Goal: Task Accomplishment & Management: Manage account settings

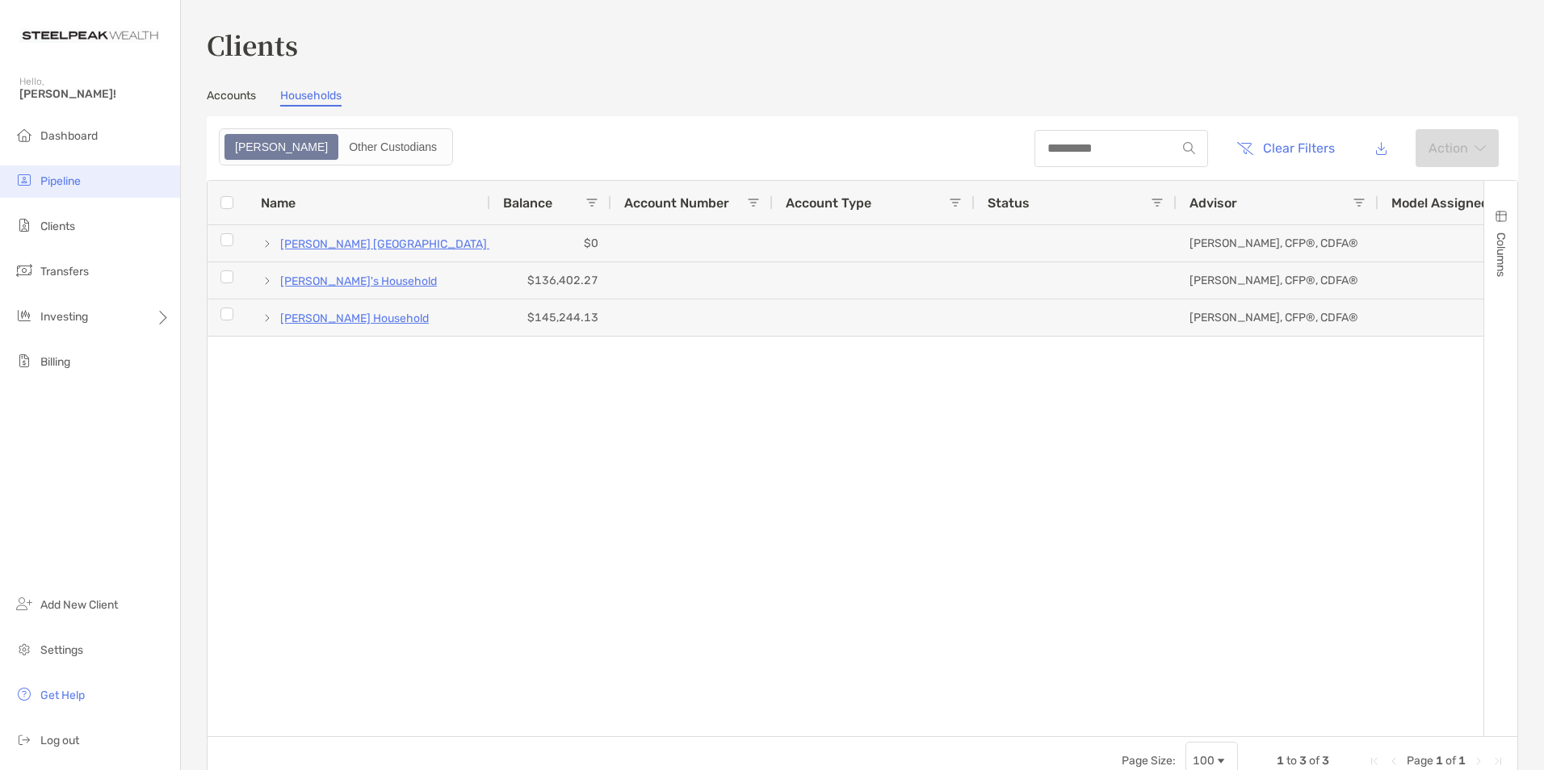
click at [66, 170] on li "Pipeline" at bounding box center [90, 182] width 180 height 32
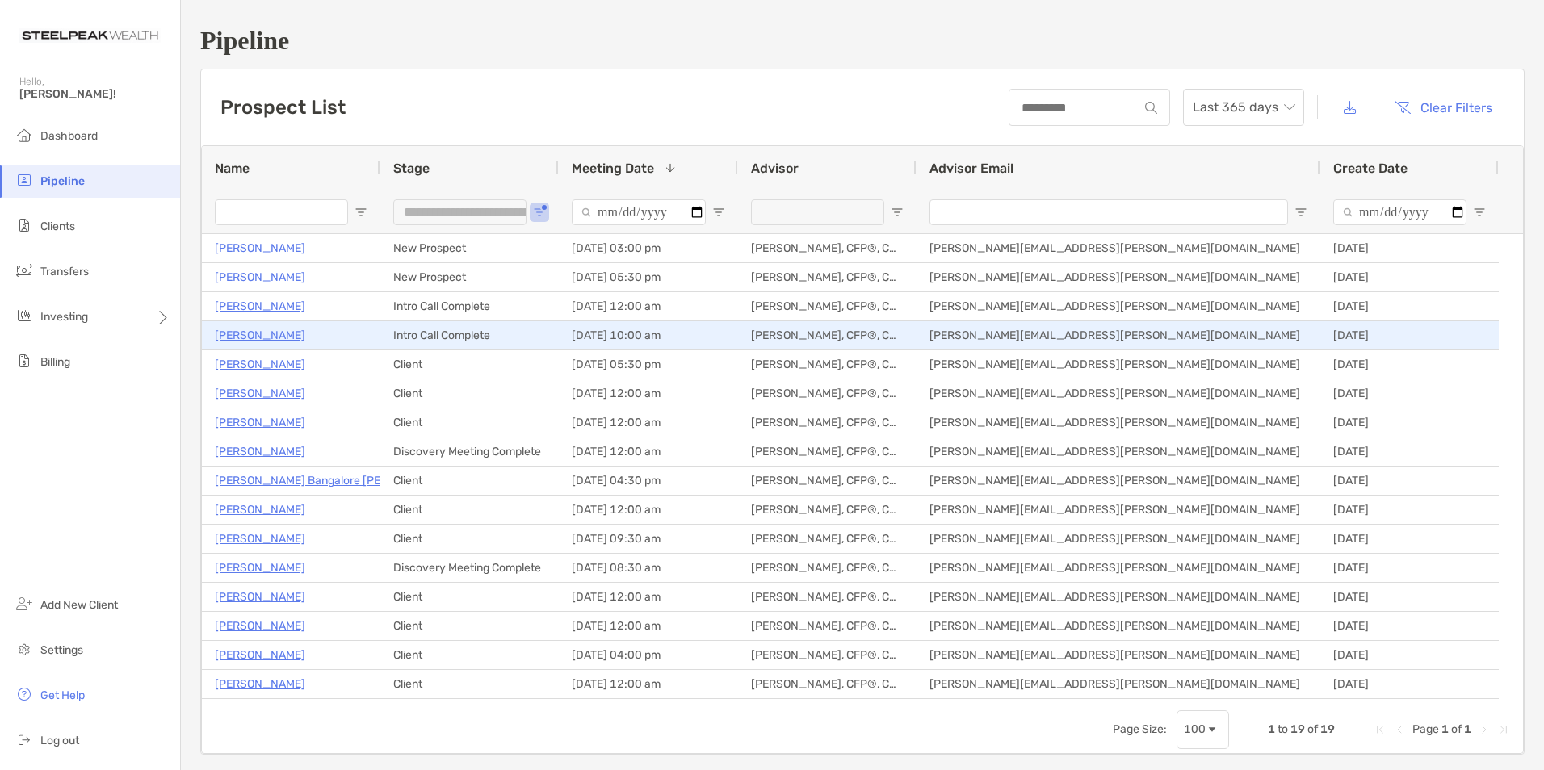
click at [242, 334] on p "[PERSON_NAME]" at bounding box center [260, 335] width 90 height 20
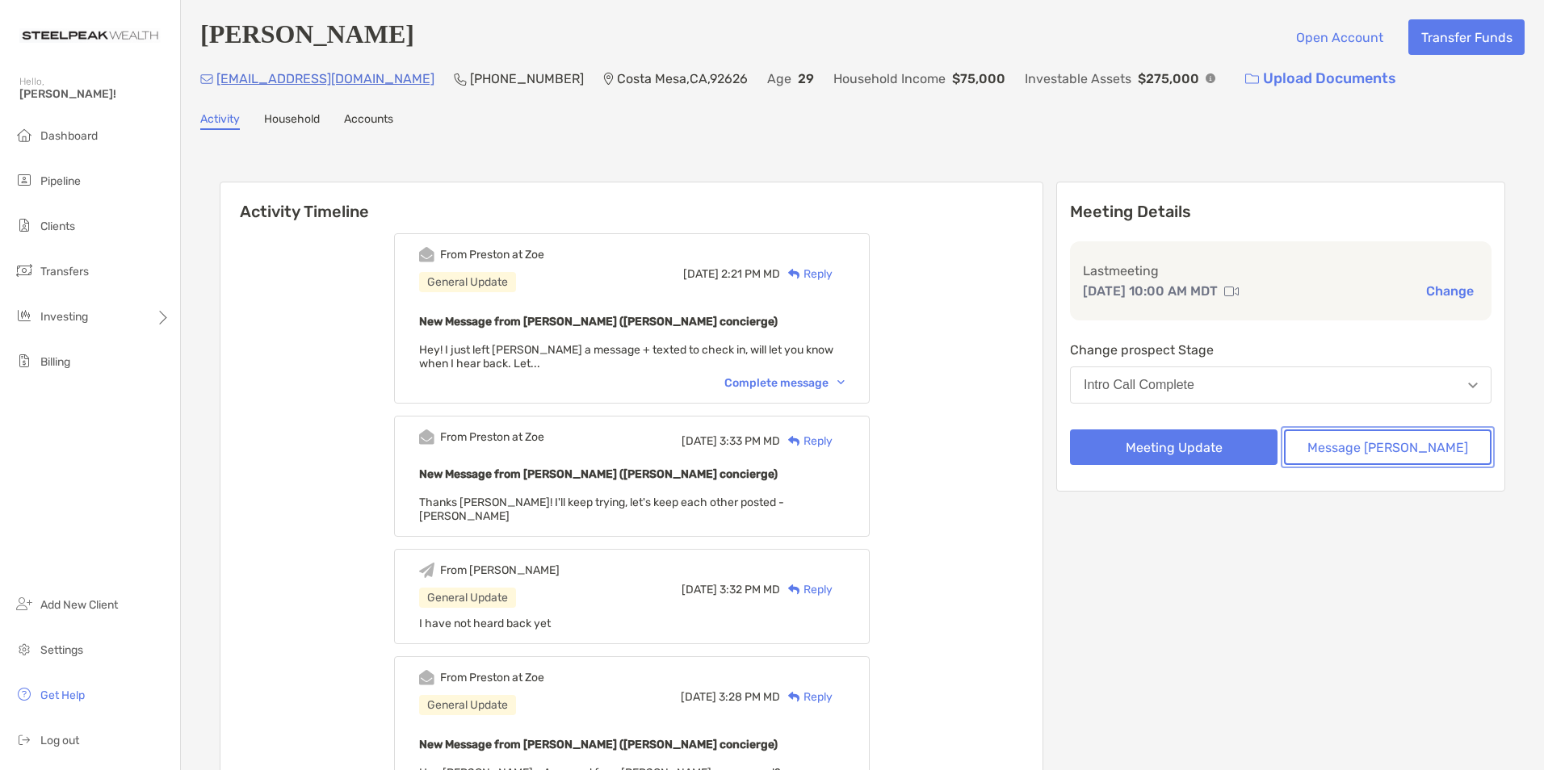
click at [1391, 447] on button "Message [PERSON_NAME]" at bounding box center [1388, 448] width 208 height 36
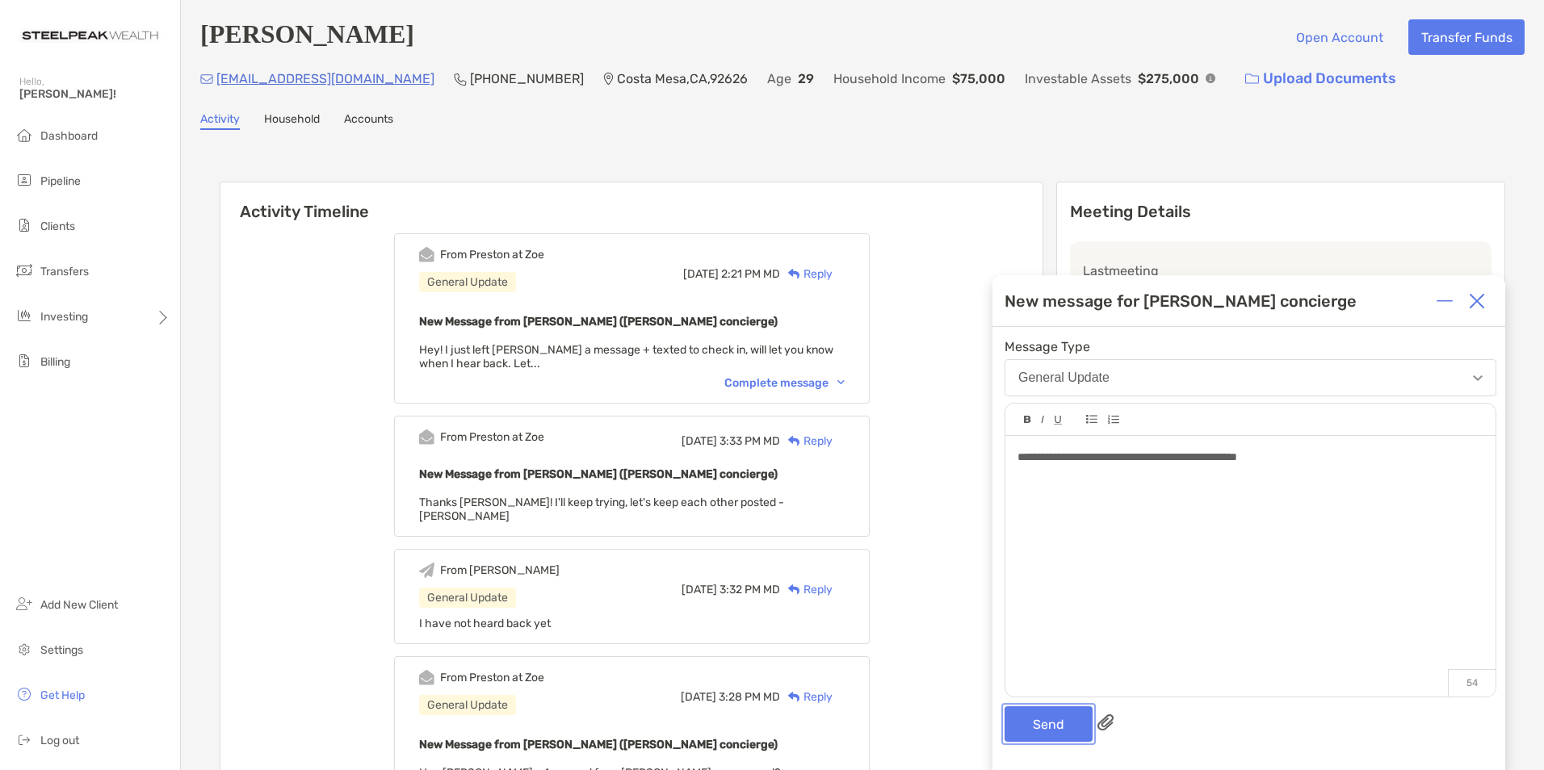
click at [1026, 724] on button "Send" at bounding box center [1049, 725] width 88 height 36
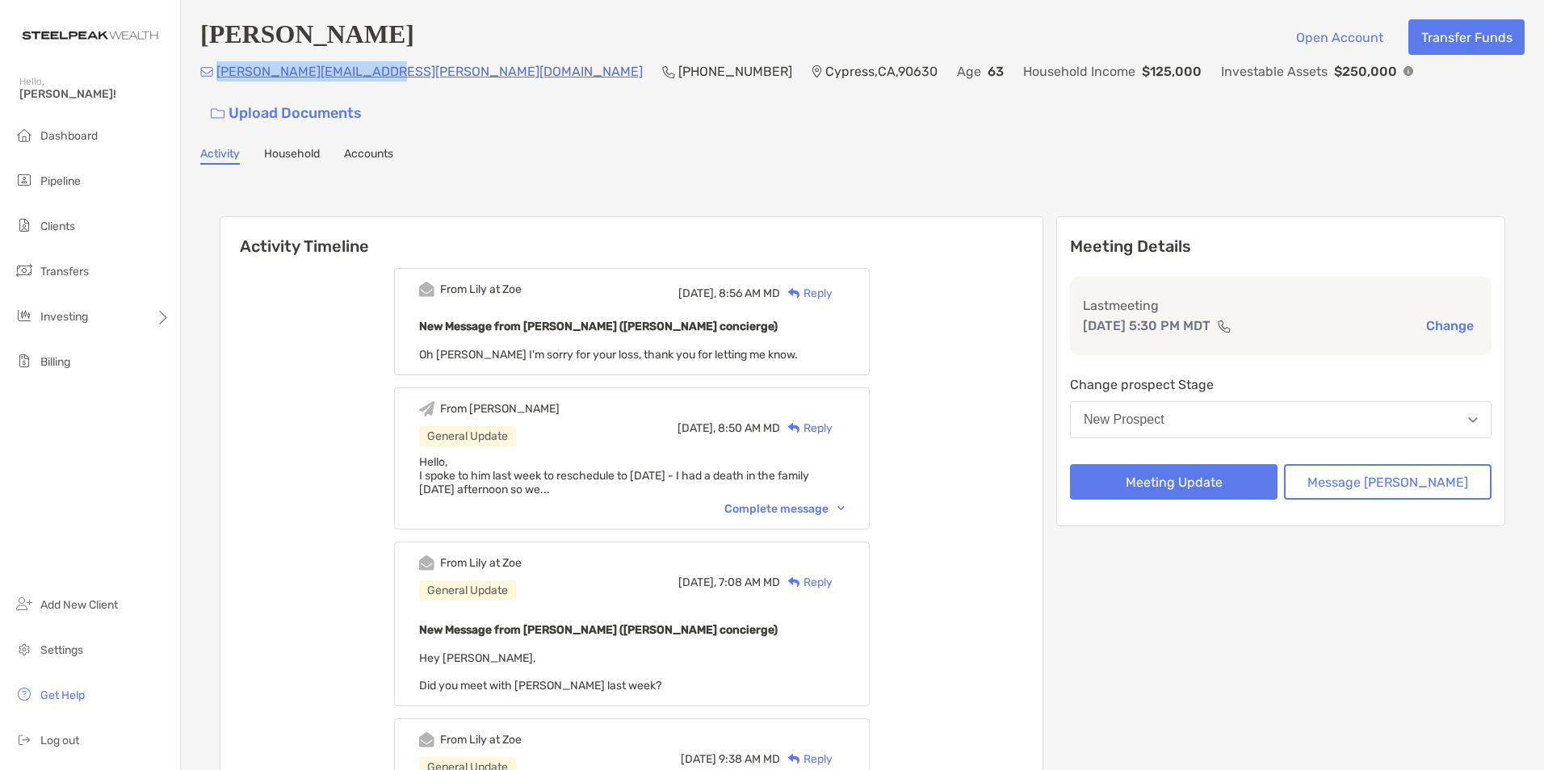
click at [1288, 401] on button "New Prospect" at bounding box center [1281, 419] width 422 height 37
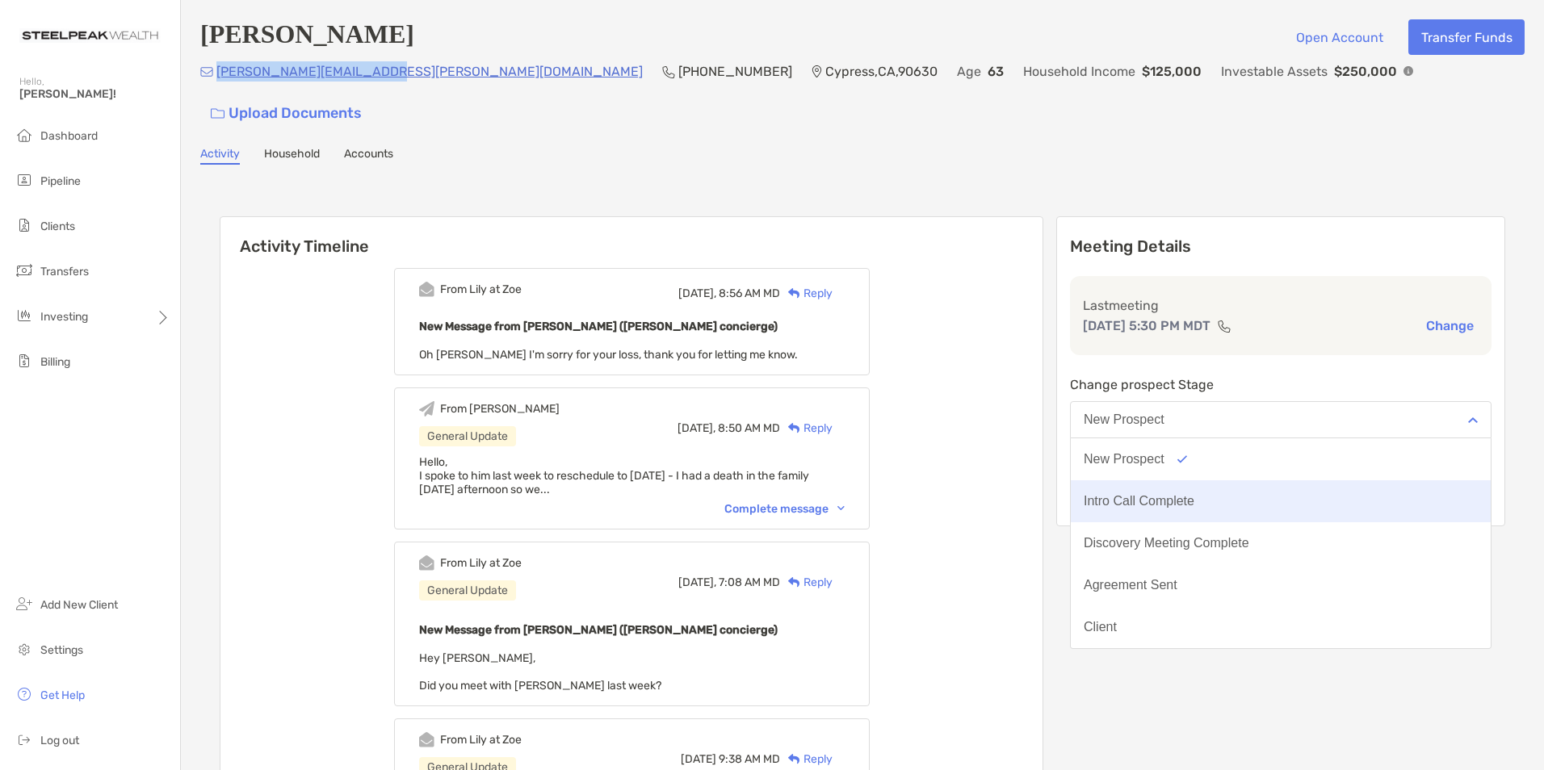
click at [1194, 494] on div "Intro Call Complete" at bounding box center [1139, 501] width 111 height 15
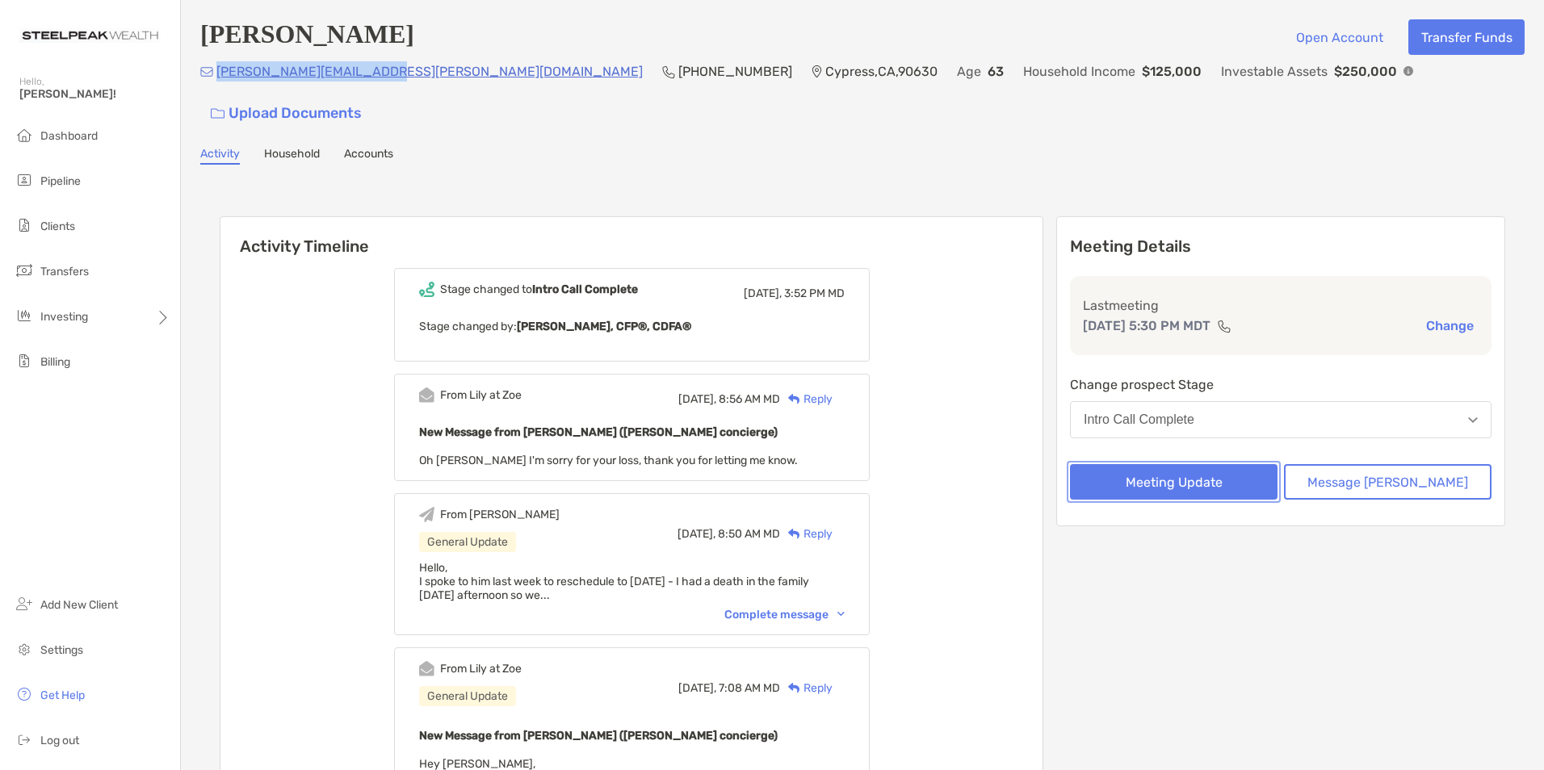
click at [1231, 464] on button "Meeting Update" at bounding box center [1174, 482] width 208 height 36
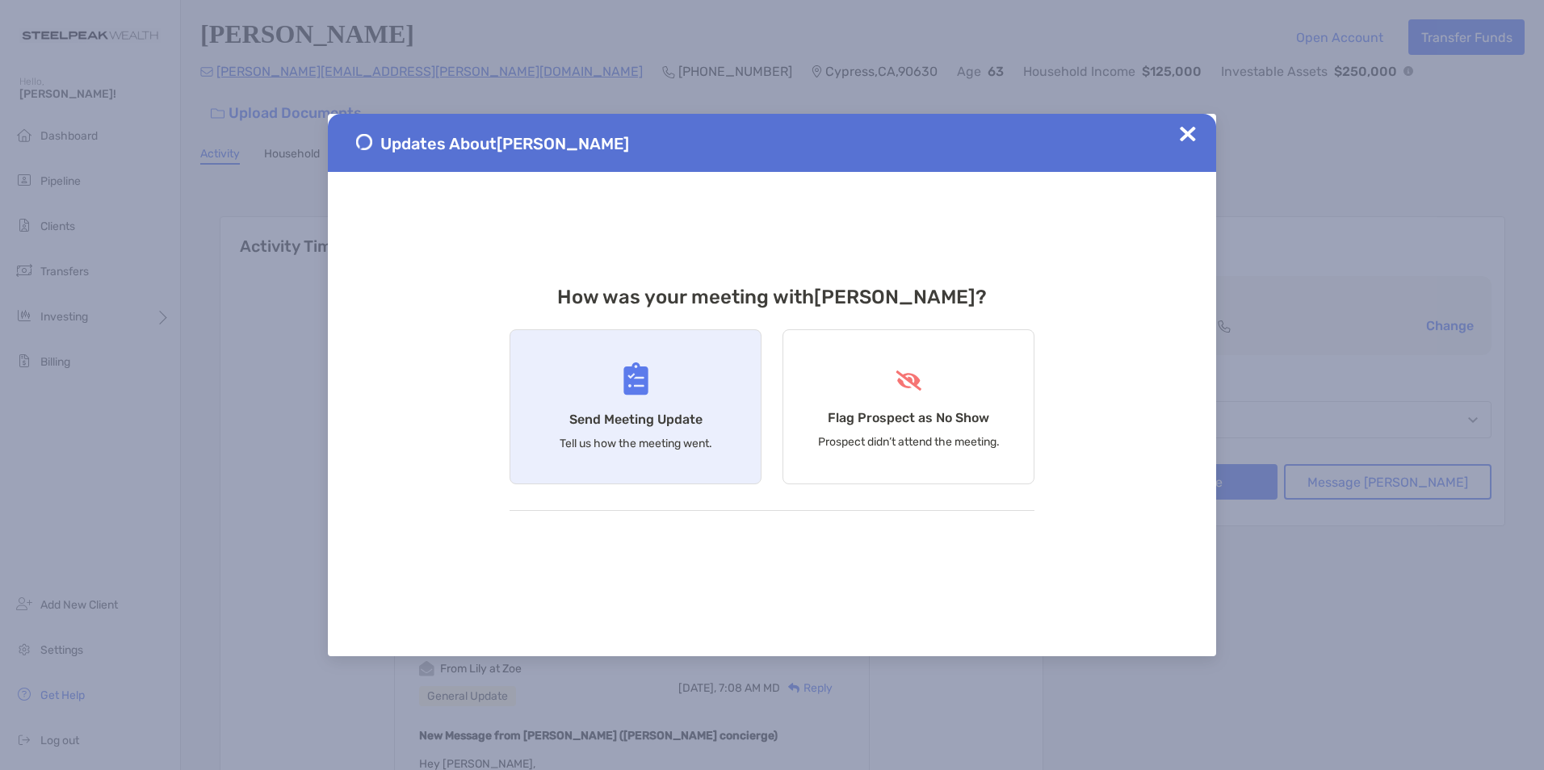
click at [723, 404] on div "Send Meeting Update Tell us how the meeting went." at bounding box center [636, 406] width 252 height 155
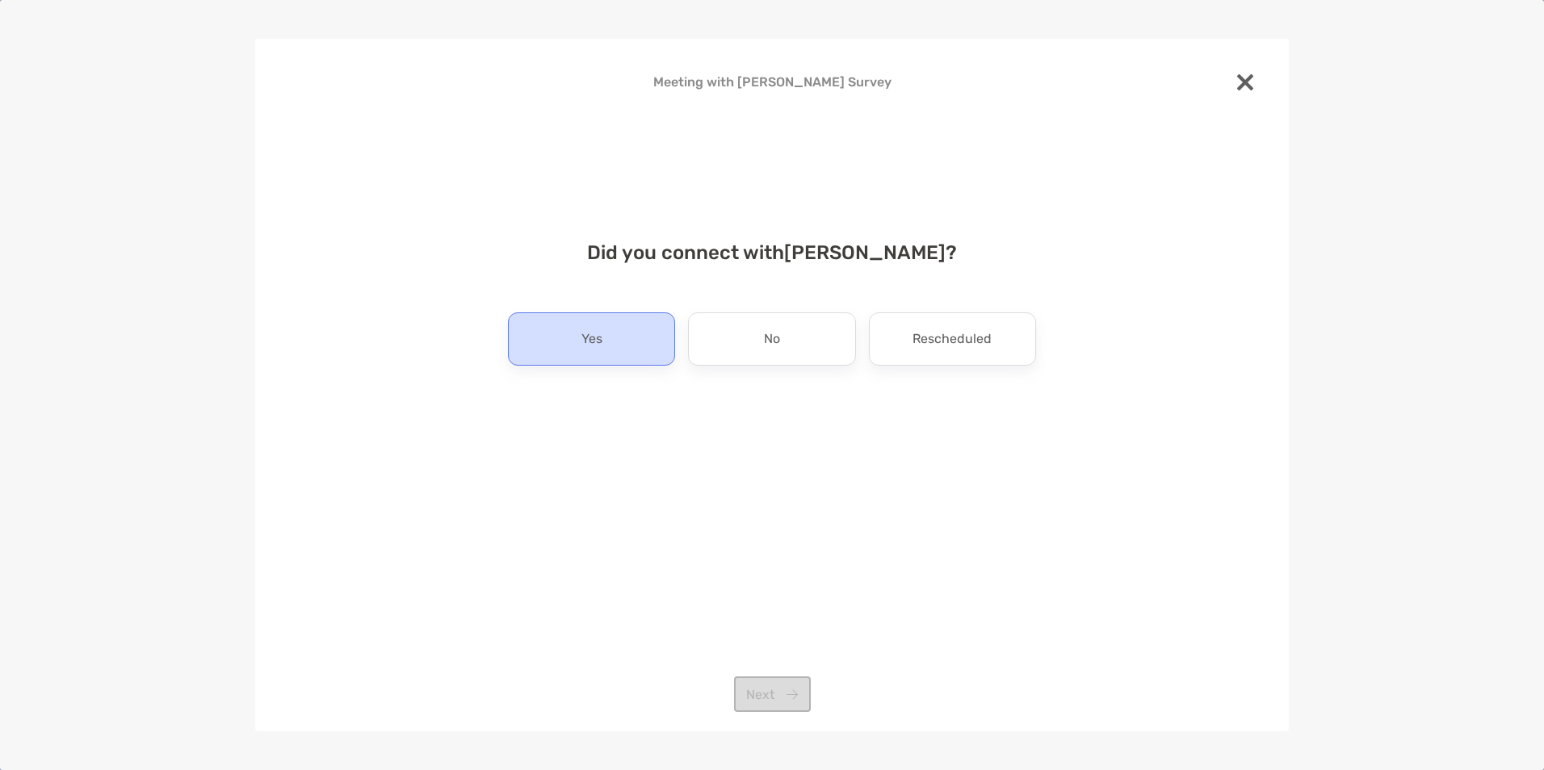
click at [621, 348] on div "Yes" at bounding box center [591, 339] width 167 height 53
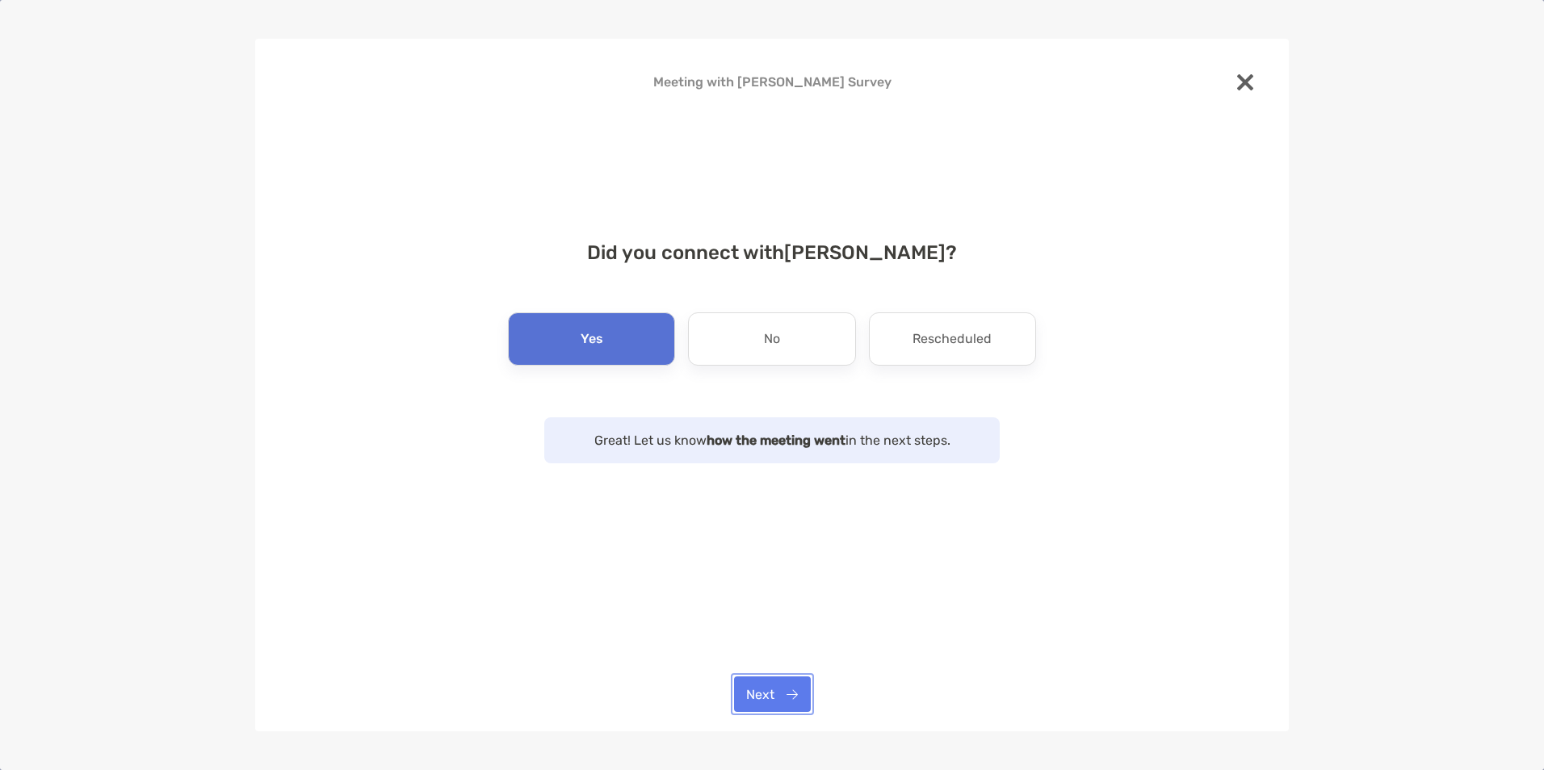
click at [768, 685] on button "Next" at bounding box center [772, 695] width 77 height 36
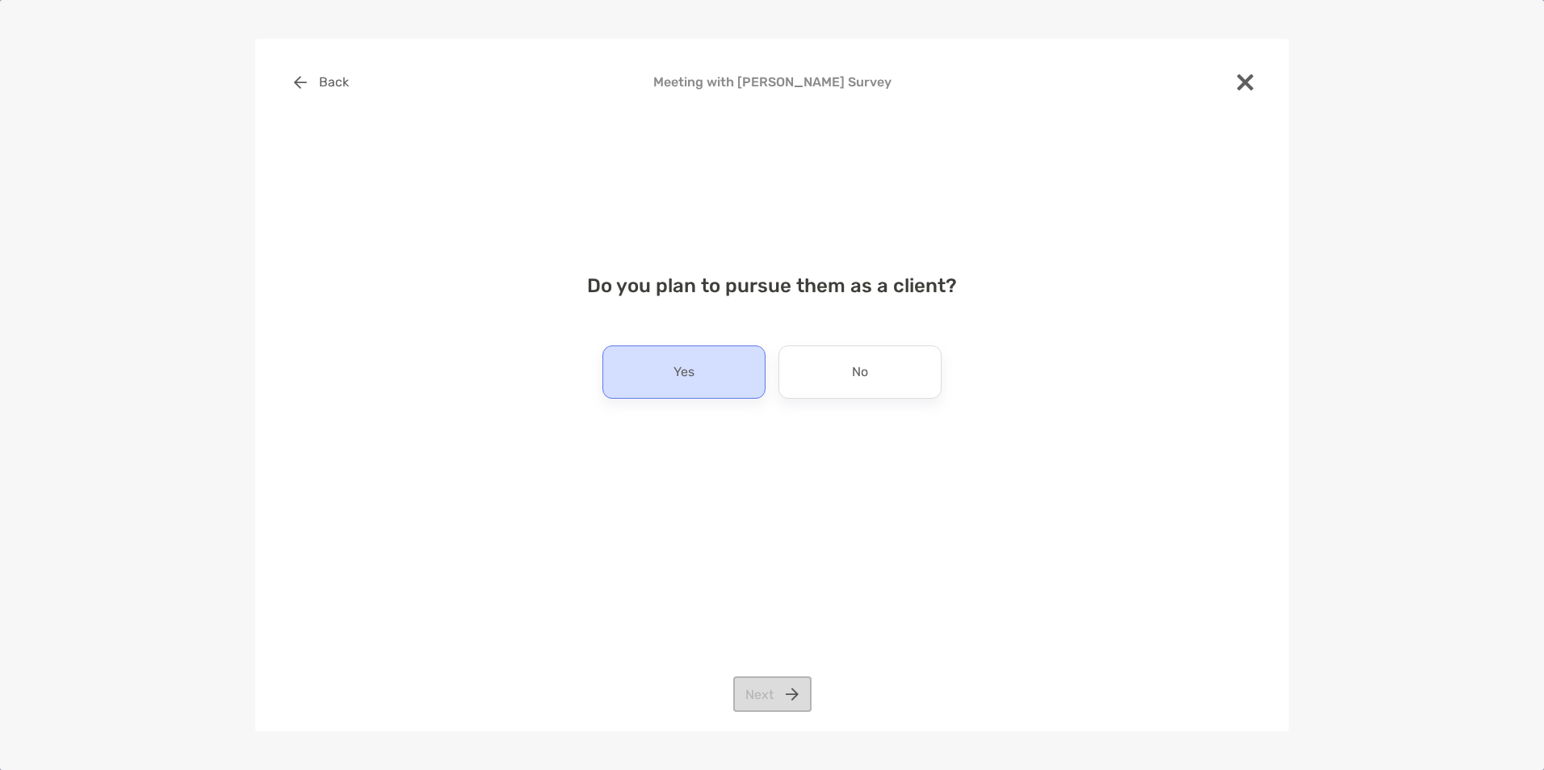
click at [703, 367] on div "Yes" at bounding box center [683, 372] width 163 height 53
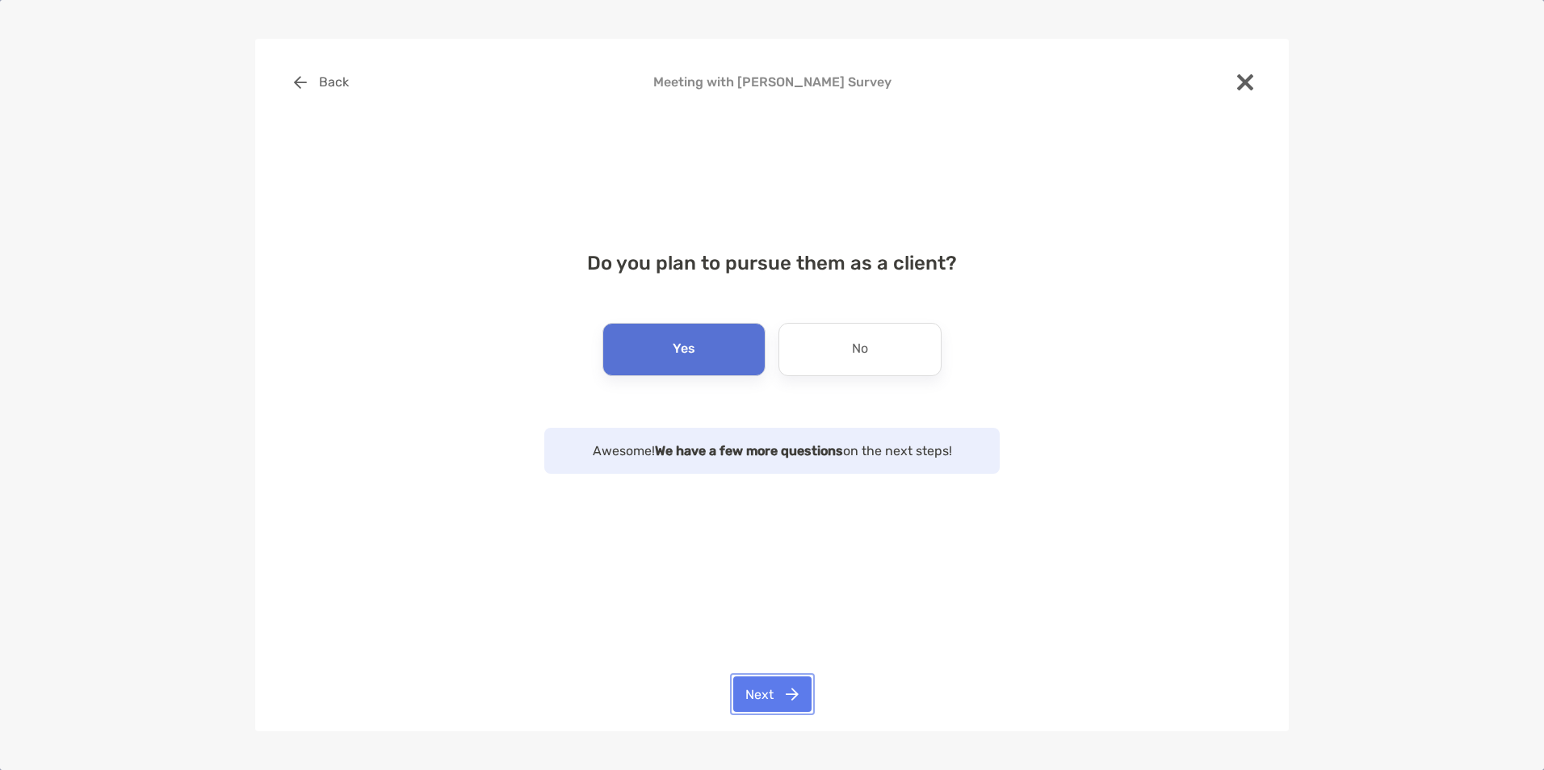
click at [760, 699] on button "Next" at bounding box center [772, 695] width 78 height 36
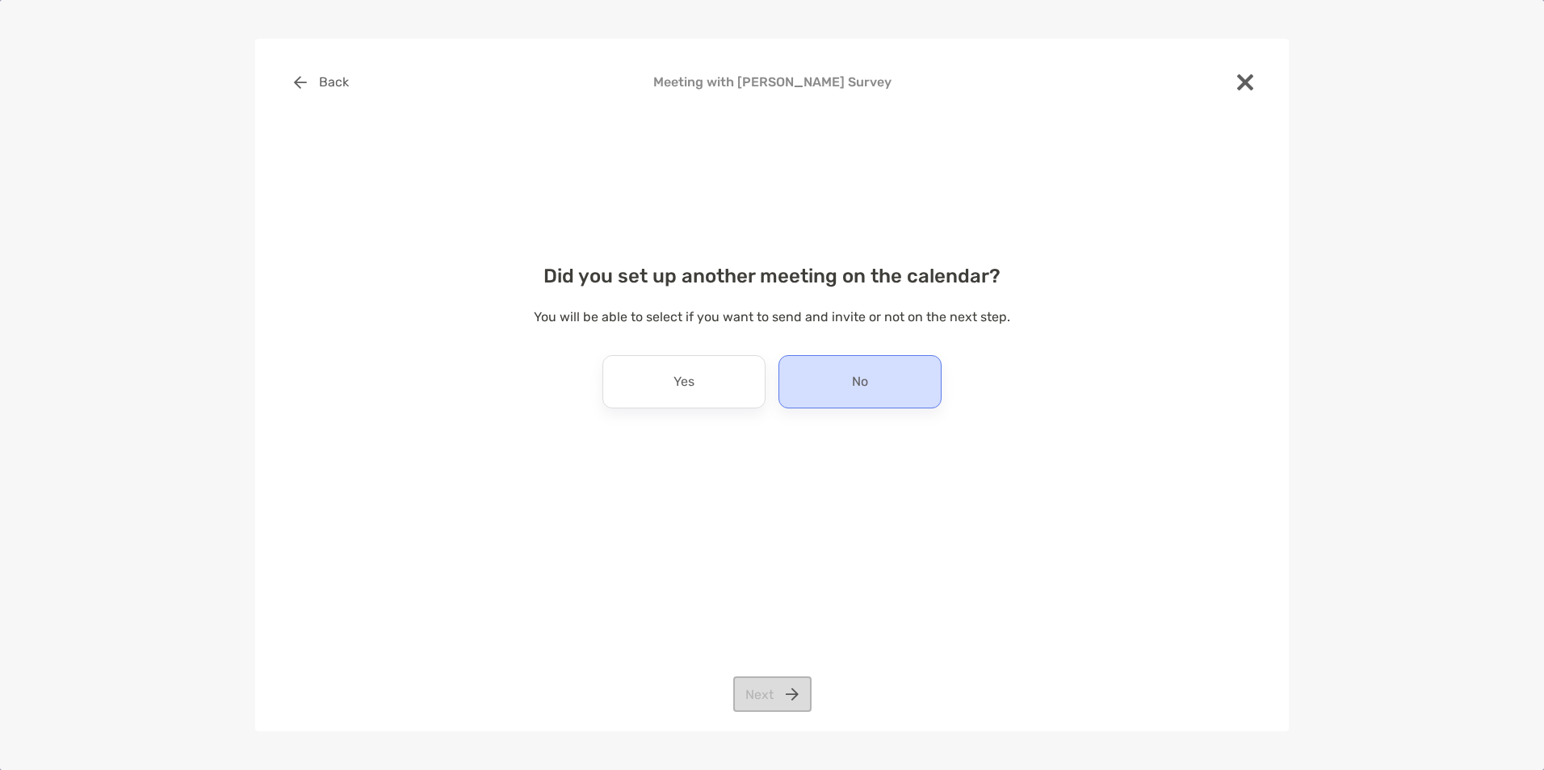
click at [869, 388] on div "No" at bounding box center [859, 381] width 163 height 53
click at [764, 700] on button "Next" at bounding box center [772, 695] width 78 height 36
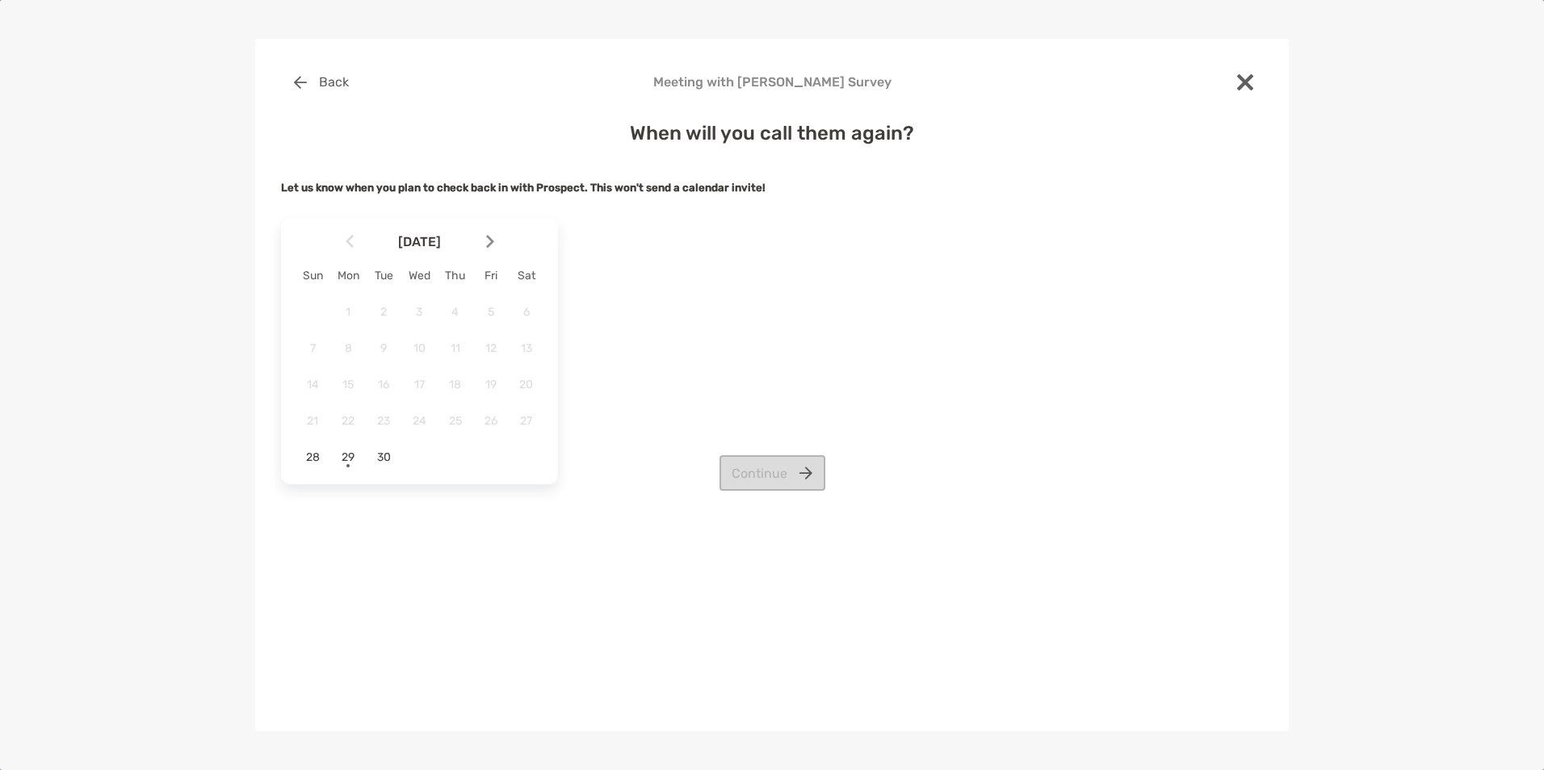
click at [486, 251] on div at bounding box center [496, 242] width 27 height 36
click at [346, 346] on span "6" at bounding box center [347, 349] width 27 height 14
click at [770, 477] on button "Continue" at bounding box center [773, 473] width 106 height 36
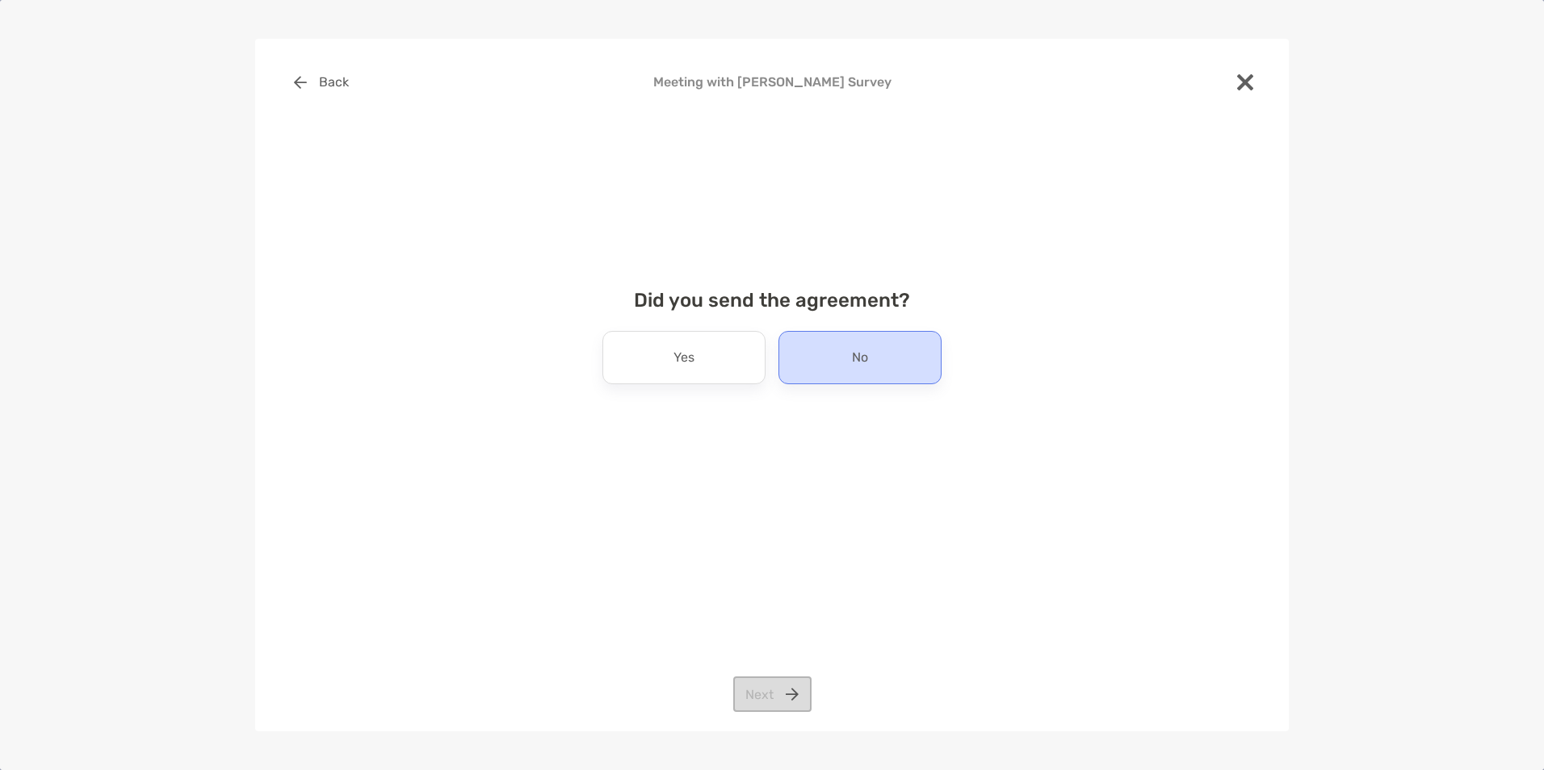
click at [850, 370] on div "No" at bounding box center [859, 357] width 163 height 53
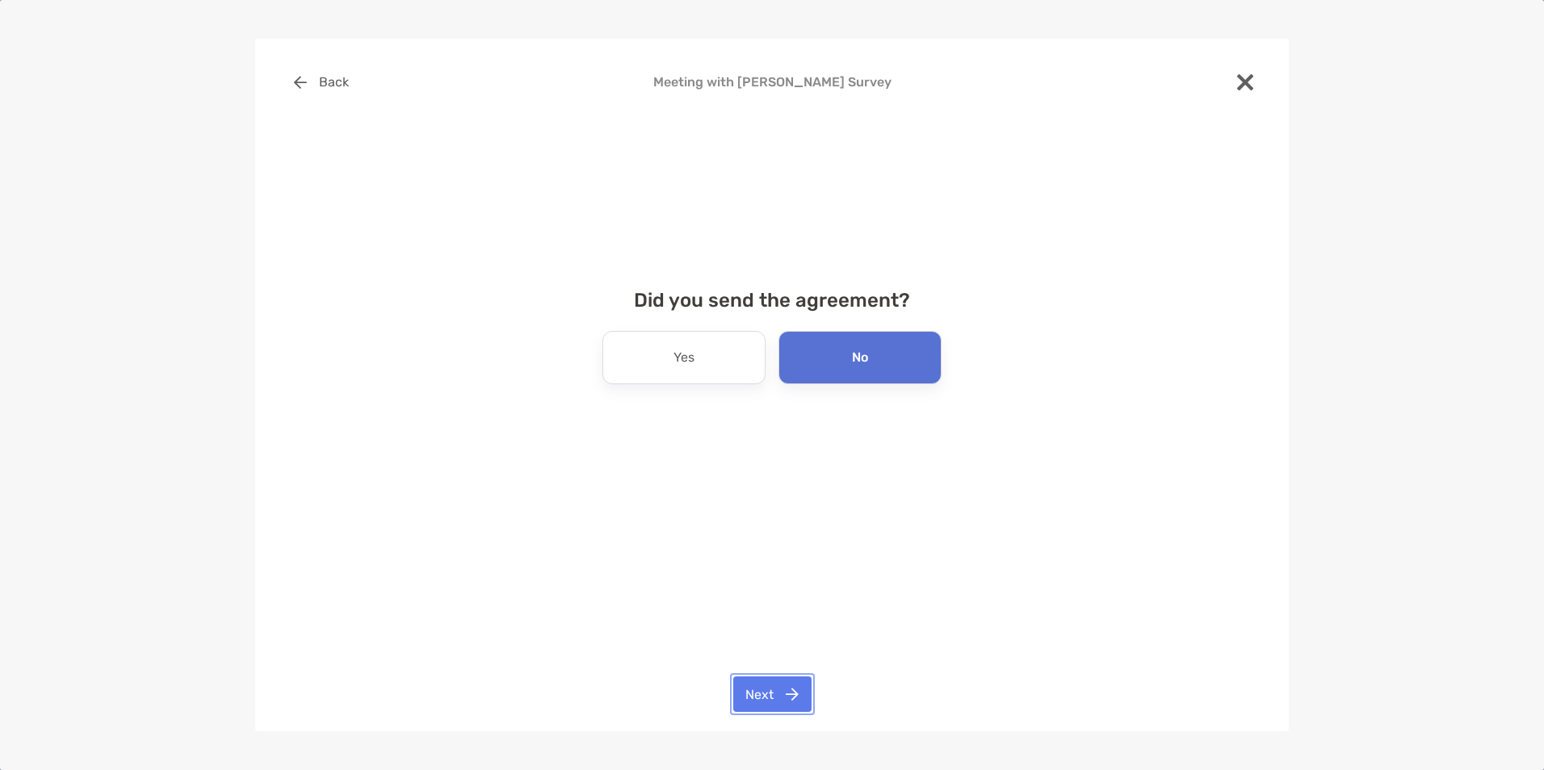
click at [770, 691] on button "Next" at bounding box center [772, 695] width 78 height 36
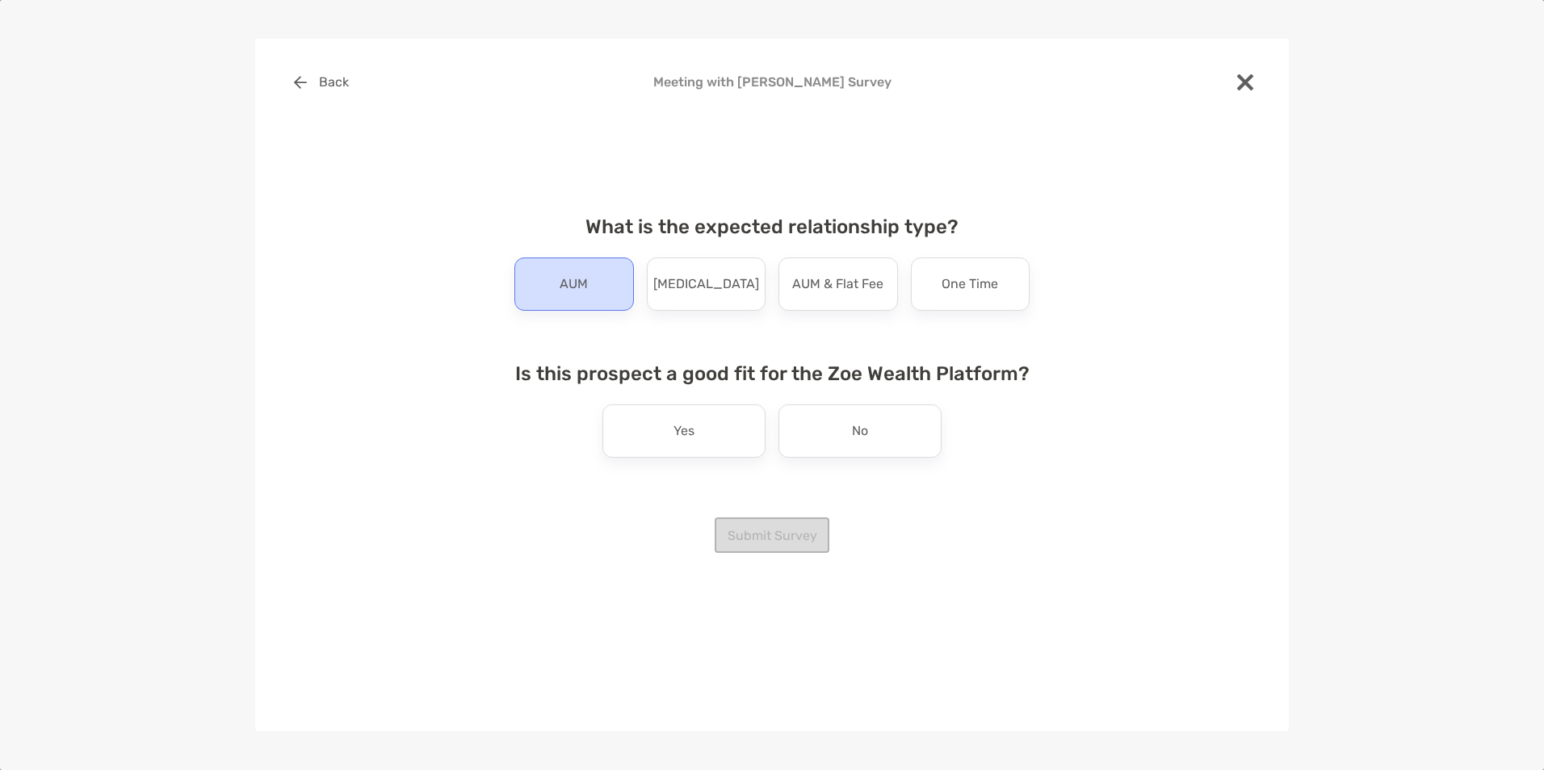
click at [578, 286] on p "AUM" at bounding box center [574, 284] width 28 height 26
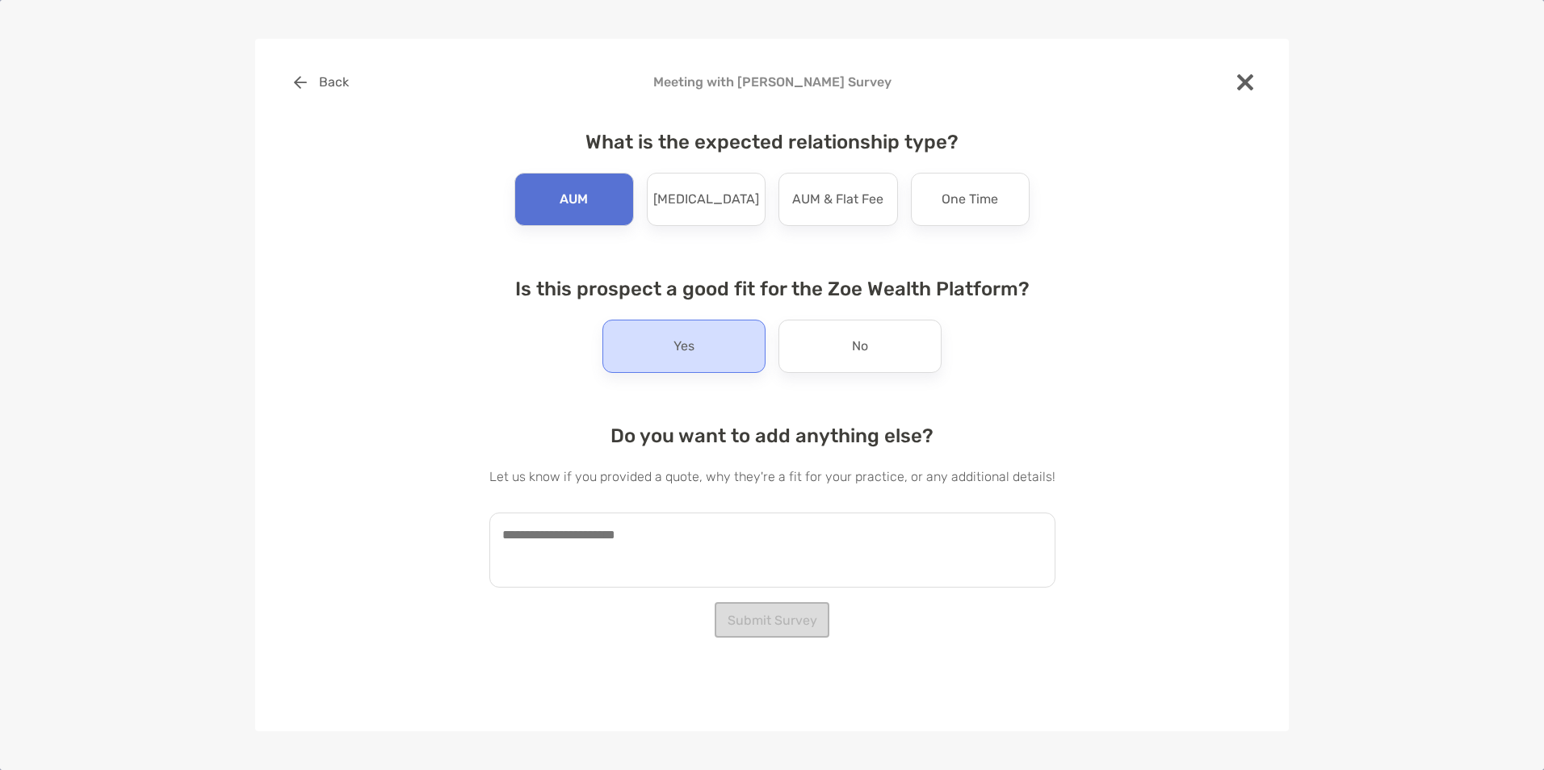
click at [659, 350] on div "Yes" at bounding box center [683, 346] width 163 height 53
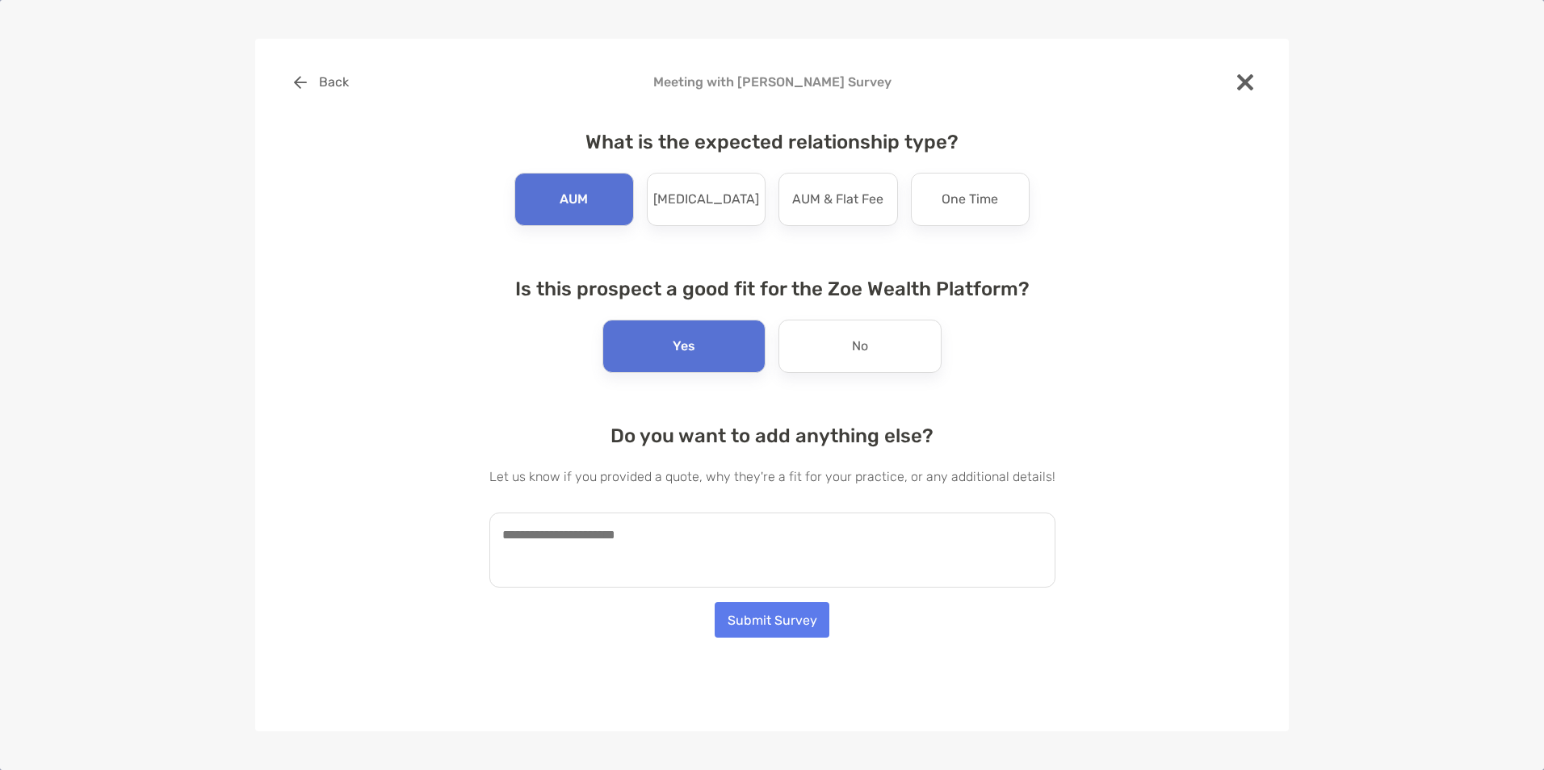
click at [687, 554] on textarea at bounding box center [772, 550] width 566 height 75
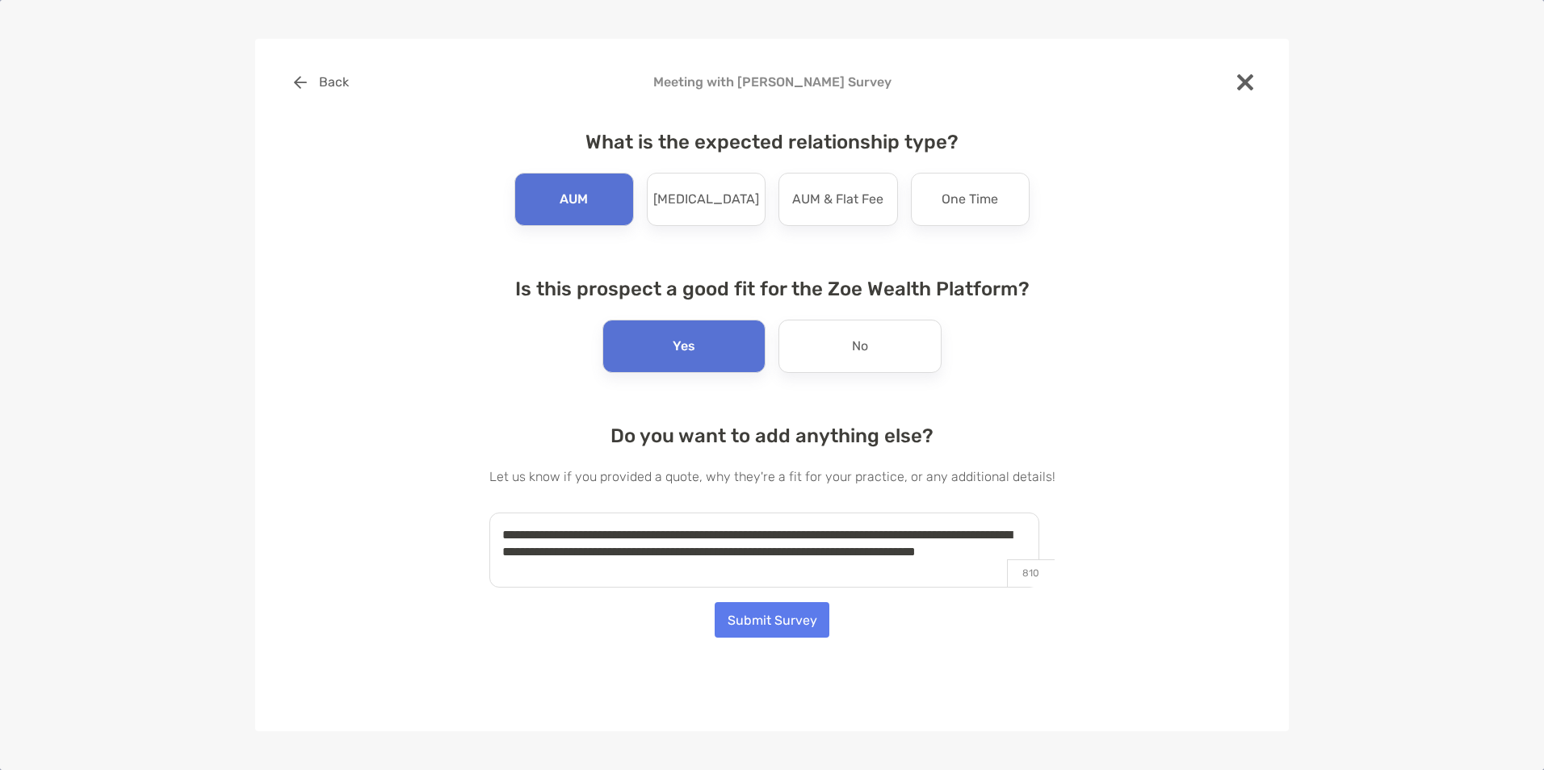
type textarea "**********"
click at [758, 625] on button "Submit Survey" at bounding box center [772, 620] width 115 height 36
